Goal: Check status: Check status

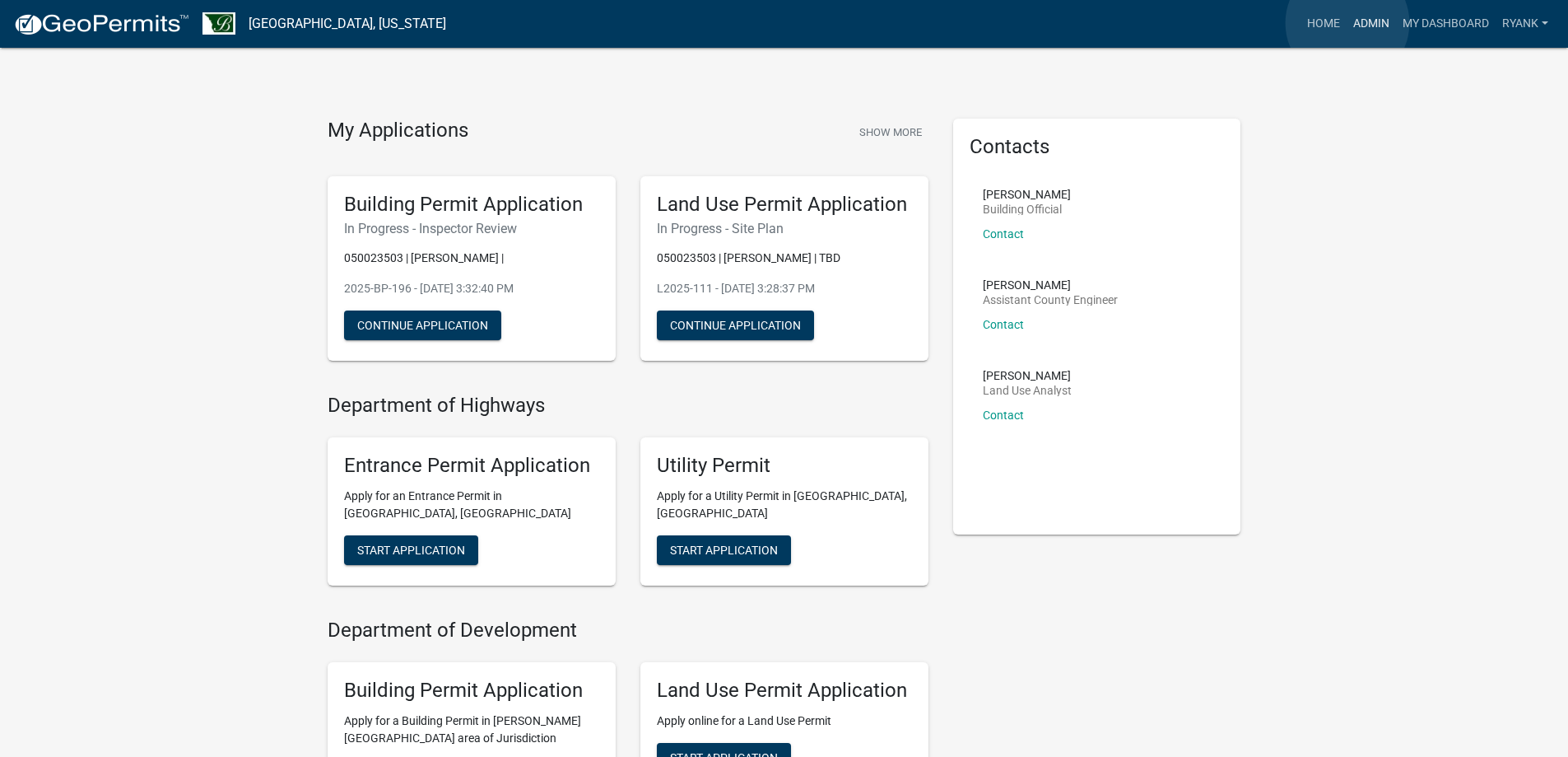
click at [1347, 23] on link "Admin" at bounding box center [1371, 24] width 49 height 32
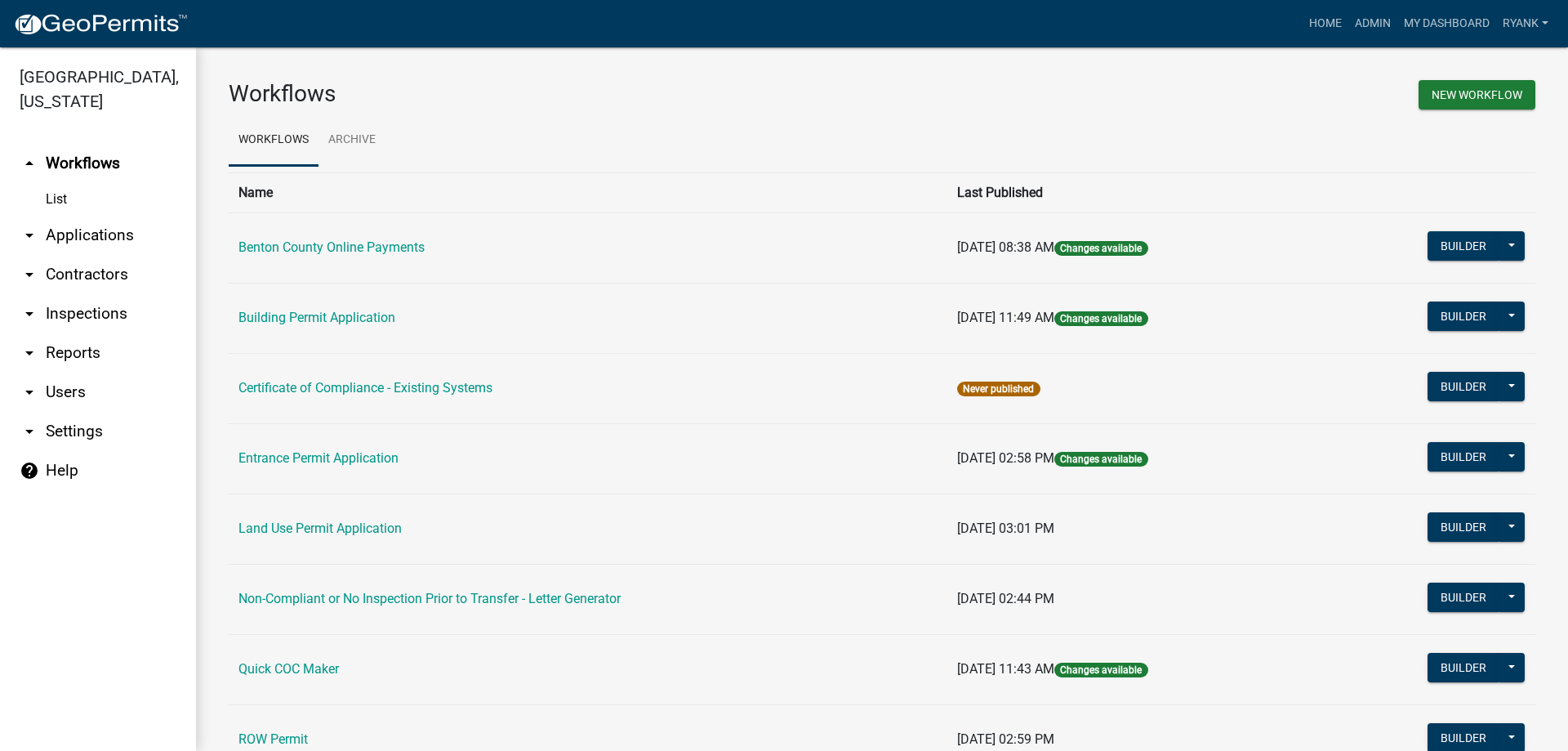
click at [79, 240] on link "arrow_drop_down Applications" at bounding box center [98, 236] width 196 height 39
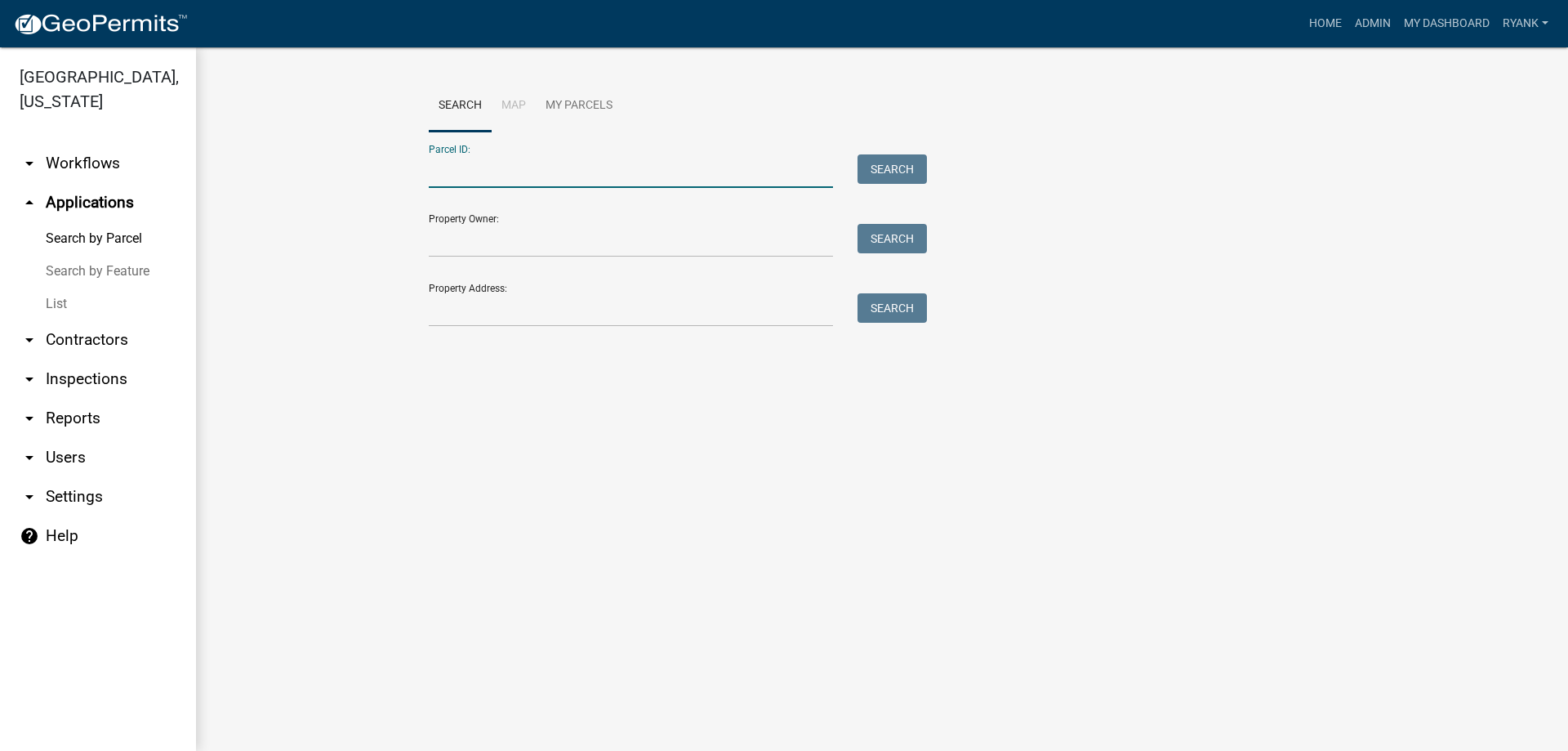
click at [610, 163] on input "Parcel ID:" at bounding box center [631, 171] width 404 height 33
type input "040016800"
click at [898, 153] on div "Parcel ID: 040016800 Search" at bounding box center [673, 159] width 490 height 56
click at [898, 166] on button "Search" at bounding box center [892, 169] width 70 height 29
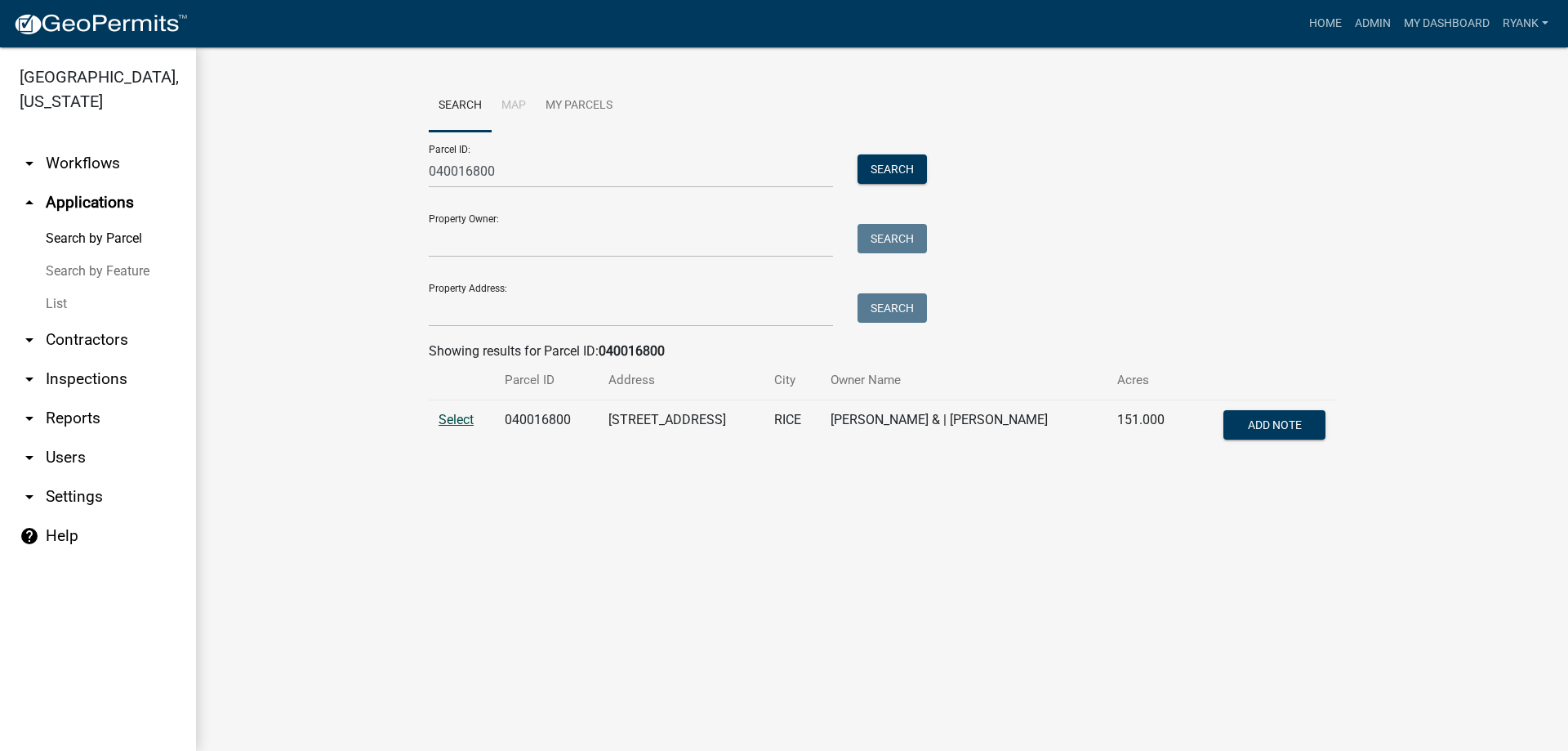
click at [443, 416] on span "Select" at bounding box center [456, 419] width 35 height 16
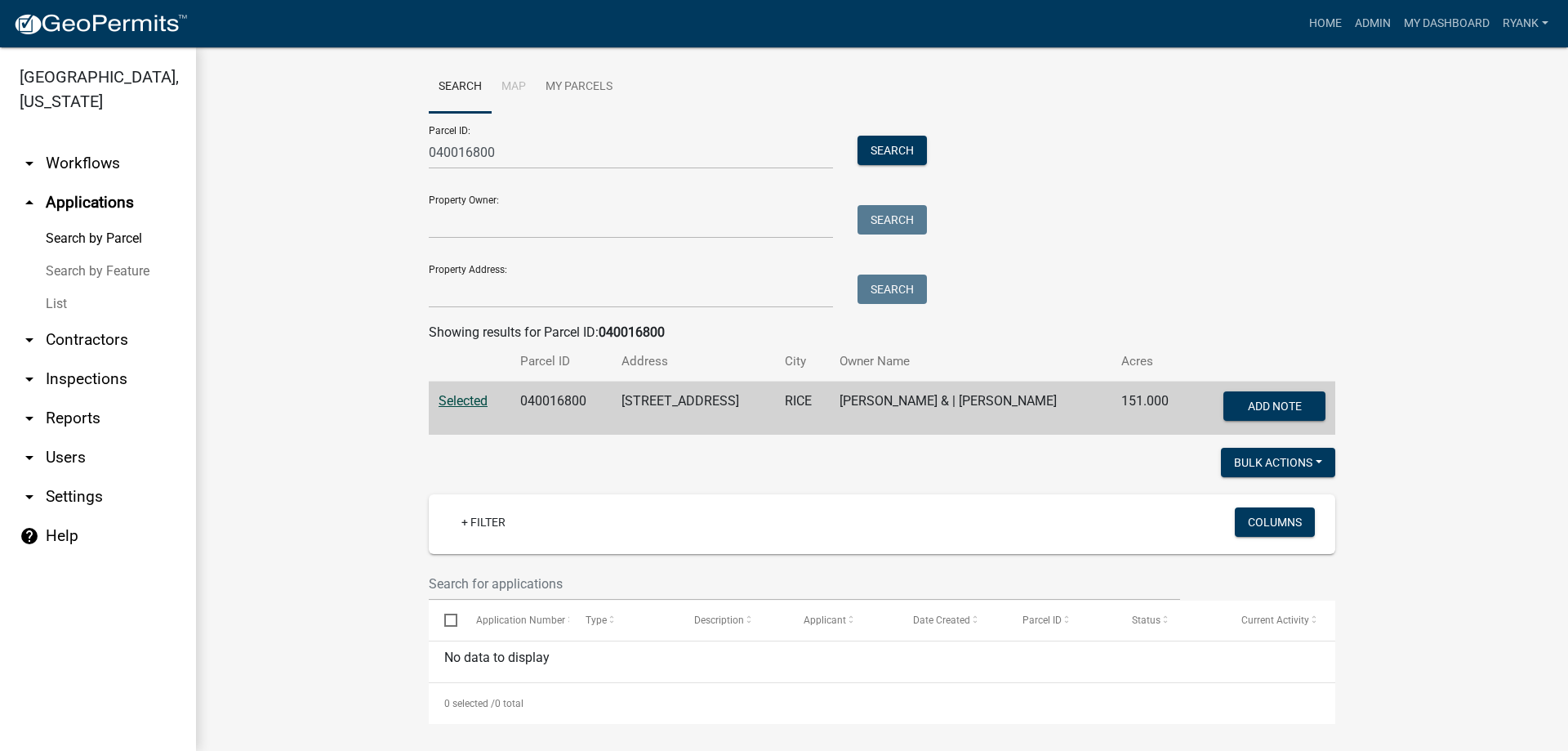
scroll to position [25, 0]
